Goal: Find specific page/section: Find specific page/section

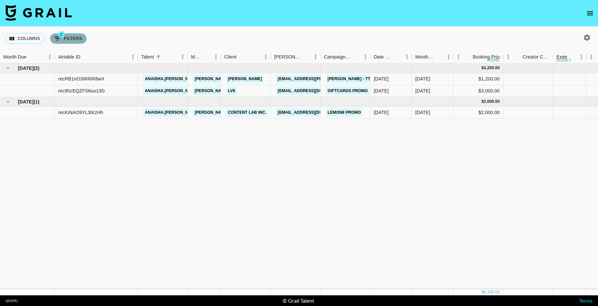
click at [70, 35] on button "2 Filters" at bounding box center [68, 38] width 37 height 11
select select "status"
select select "not"
select select "cancelled"
select select "videoLink"
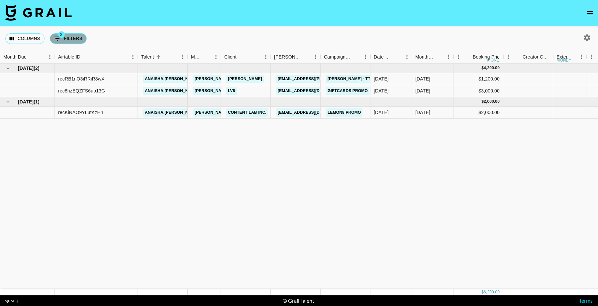
select select "isEmpty"
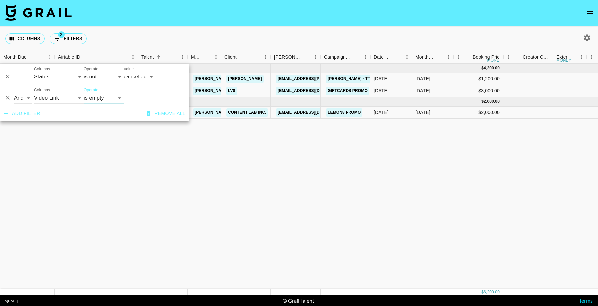
click at [8, 100] on icon "Delete" at bounding box center [7, 98] width 7 height 7
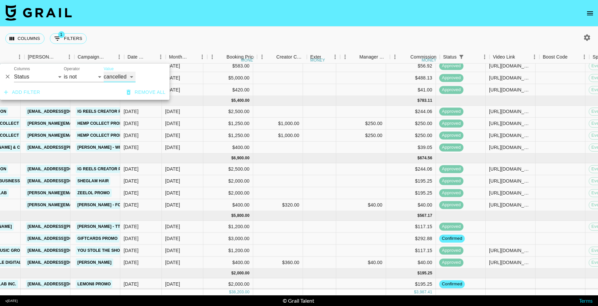
scroll to position [85, 246]
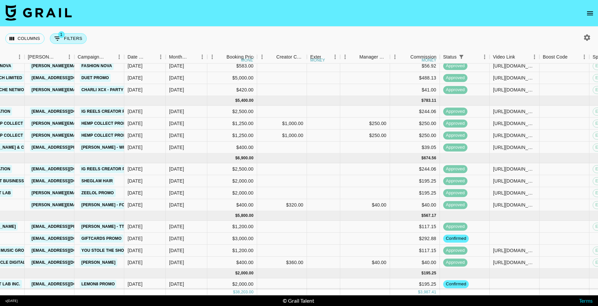
click at [75, 36] on button "1 Filters" at bounding box center [68, 38] width 37 height 11
select select "status"
select select "not"
select select "cancelled"
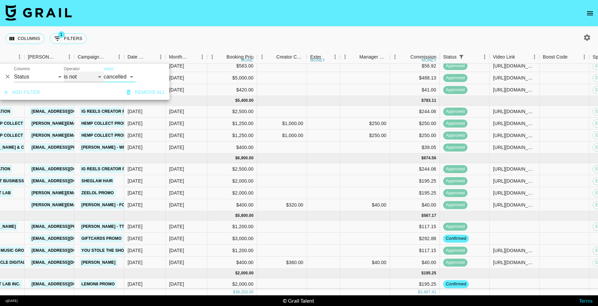
click at [72, 78] on select "is is not is any of is not any of" at bounding box center [84, 76] width 40 height 11
select select "is"
click at [110, 71] on label "Value" at bounding box center [109, 69] width 10 height 6
click at [110, 71] on select "confirmed declined draft posted approved cancelled badDebt" at bounding box center [120, 76] width 32 height 11
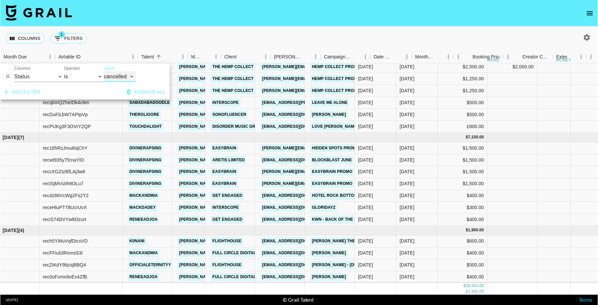
scroll to position [215, 0]
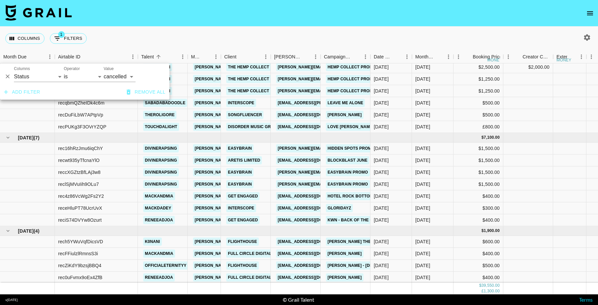
click at [169, 14] on nav at bounding box center [299, 13] width 598 height 27
